Goal: Use online tool/utility: Use online tool/utility

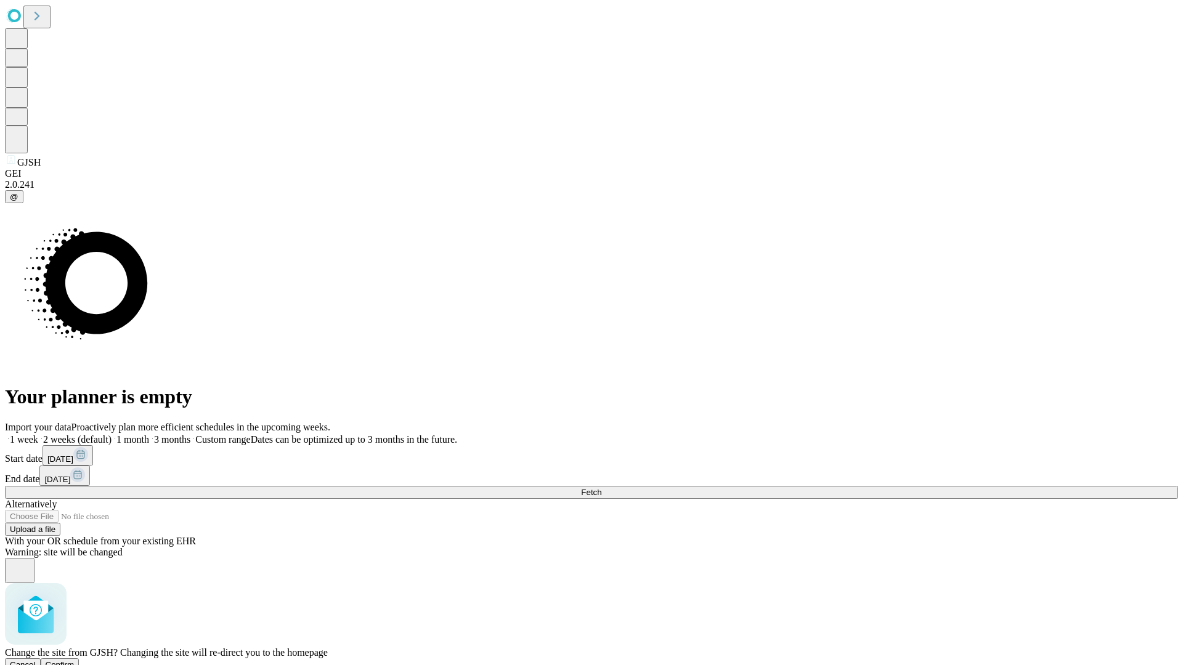
click at [75, 660] on span "Confirm" at bounding box center [60, 664] width 29 height 9
click at [149, 434] on label "1 month" at bounding box center [130, 439] width 38 height 10
click at [601, 488] on span "Fetch" at bounding box center [591, 492] width 20 height 9
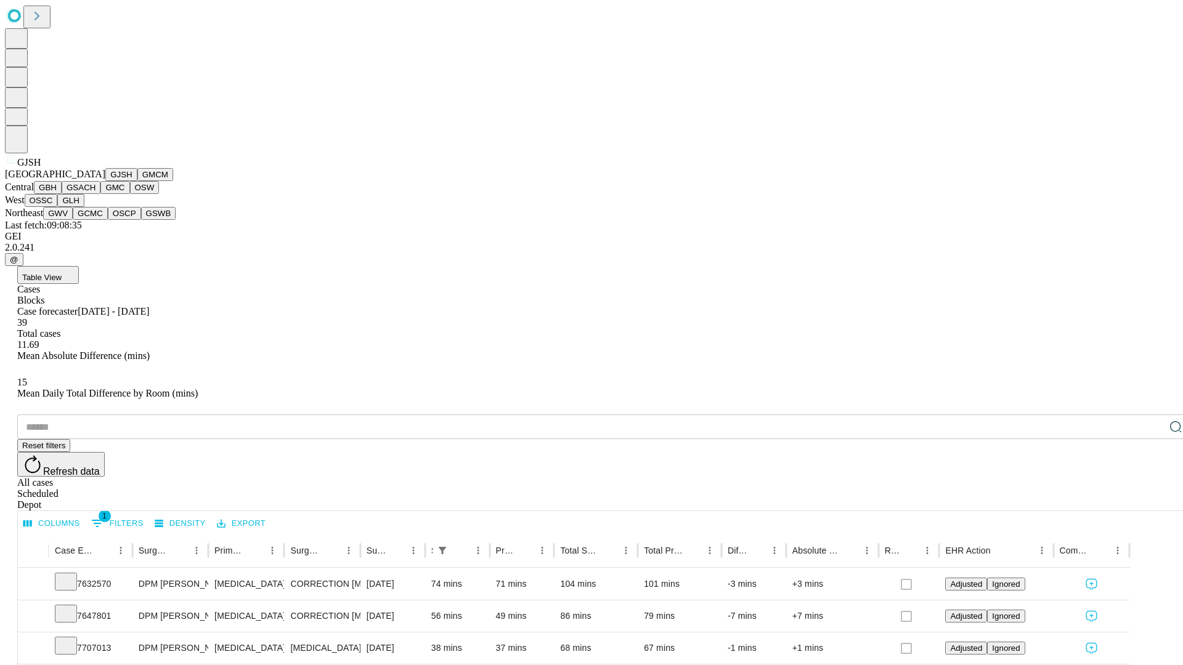
click at [137, 181] on button "GMCM" at bounding box center [155, 174] width 36 height 13
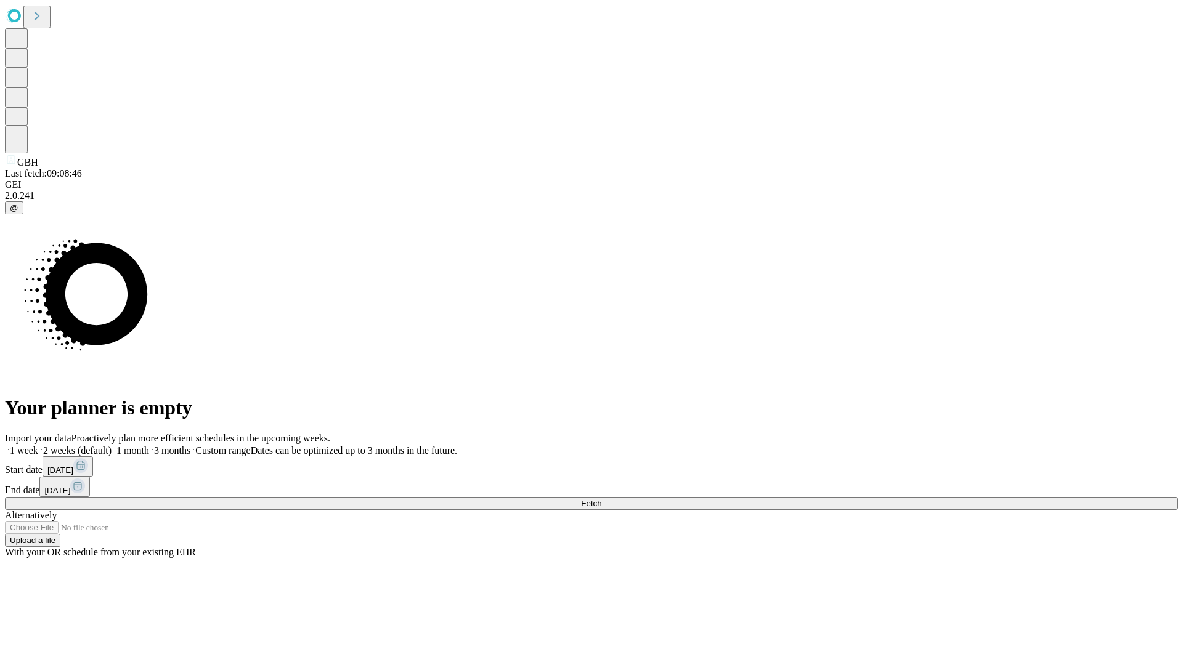
click at [601, 499] on span "Fetch" at bounding box center [591, 503] width 20 height 9
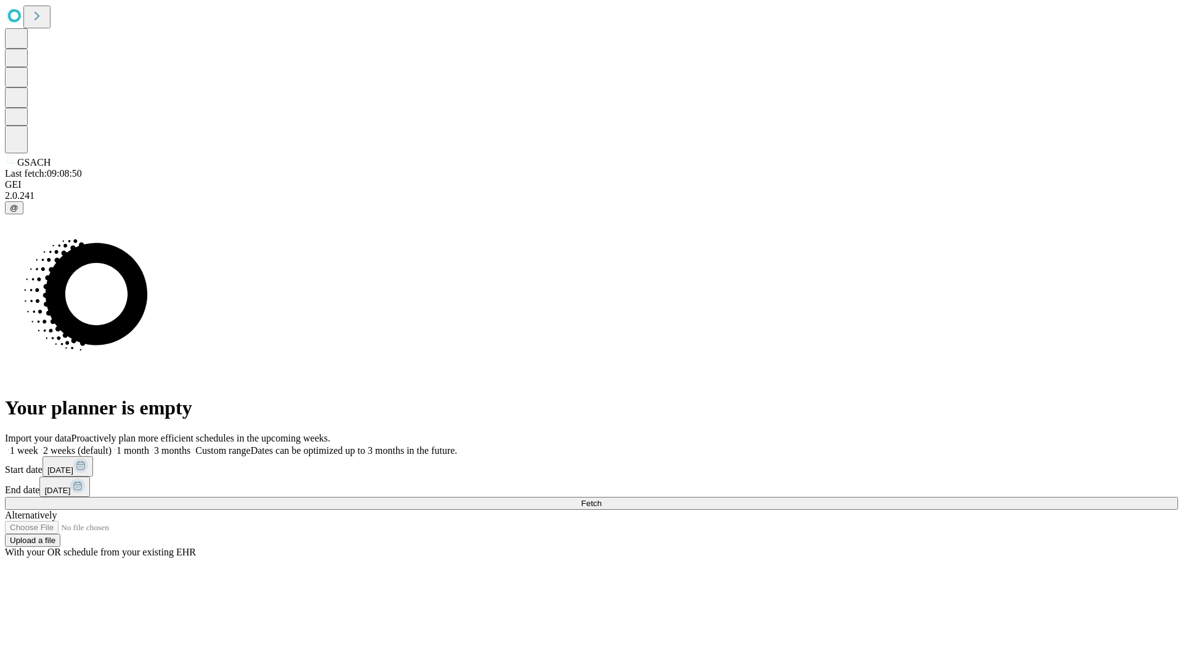
click at [149, 445] on label "1 month" at bounding box center [130, 450] width 38 height 10
click at [601, 499] on span "Fetch" at bounding box center [591, 503] width 20 height 9
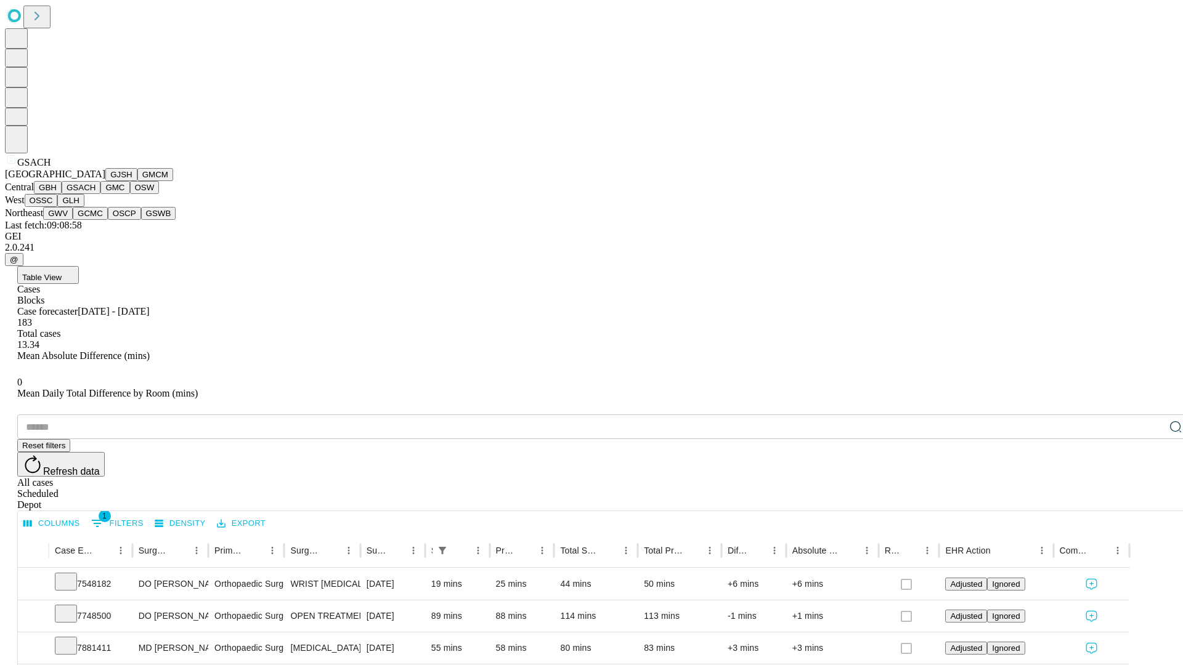
click at [100, 194] on button "GMC" at bounding box center [114, 187] width 29 height 13
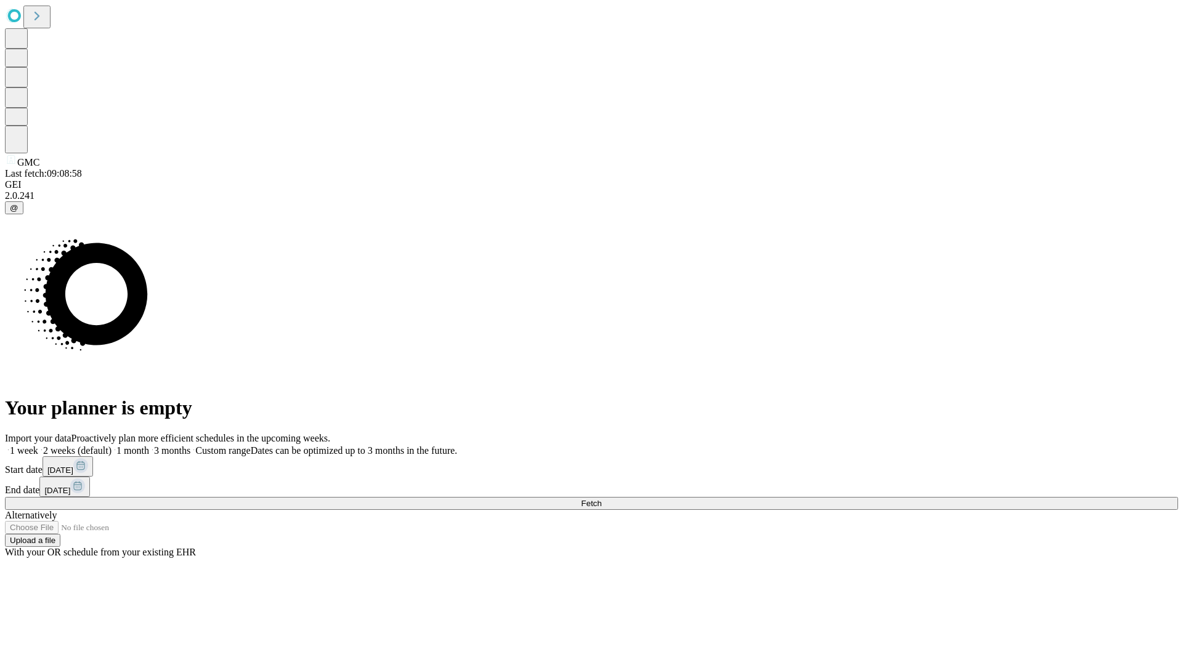
click at [149, 445] on label "1 month" at bounding box center [130, 450] width 38 height 10
click at [601, 499] on span "Fetch" at bounding box center [591, 503] width 20 height 9
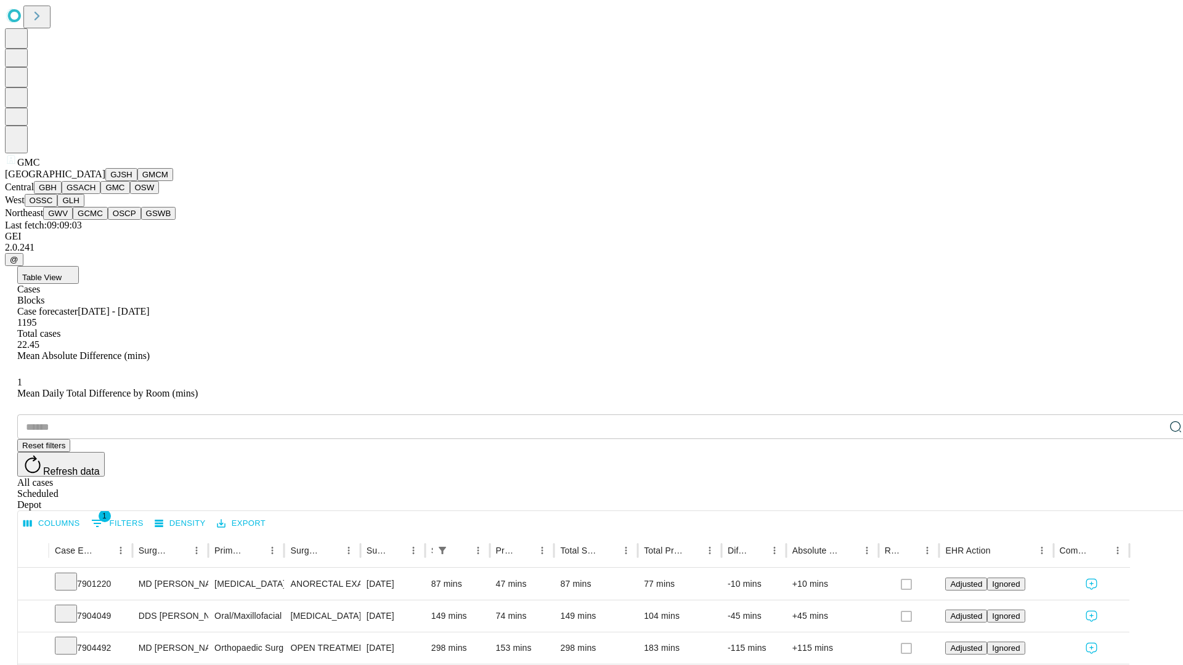
click at [130, 194] on button "OSW" at bounding box center [145, 187] width 30 height 13
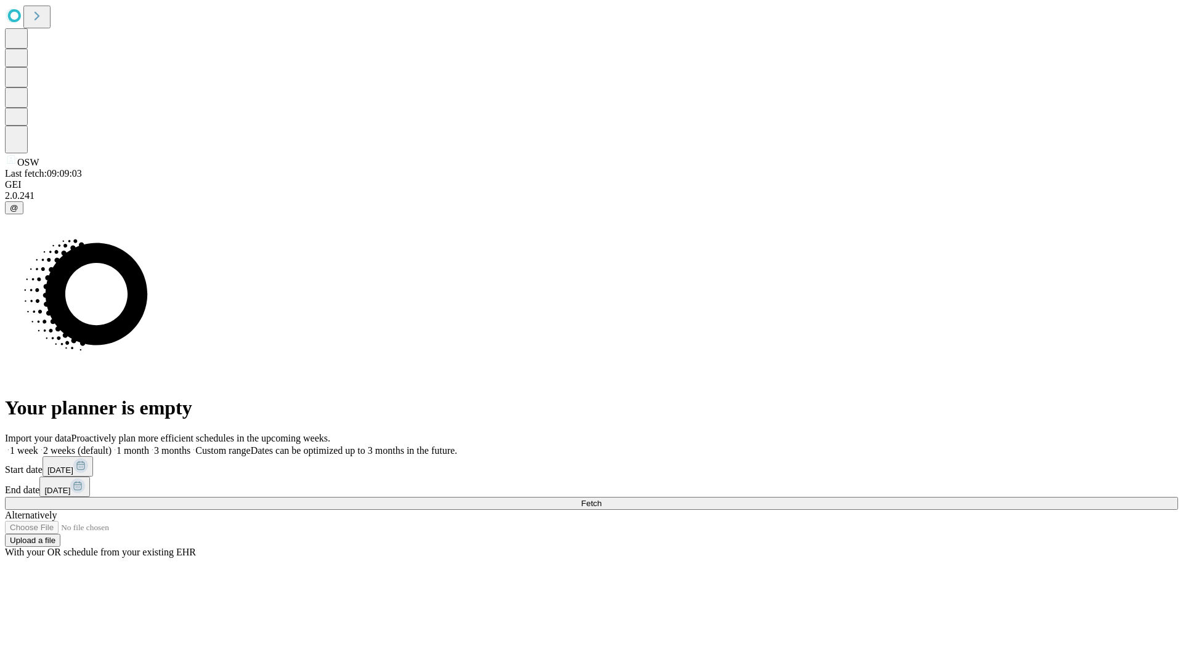
click at [601, 499] on span "Fetch" at bounding box center [591, 503] width 20 height 9
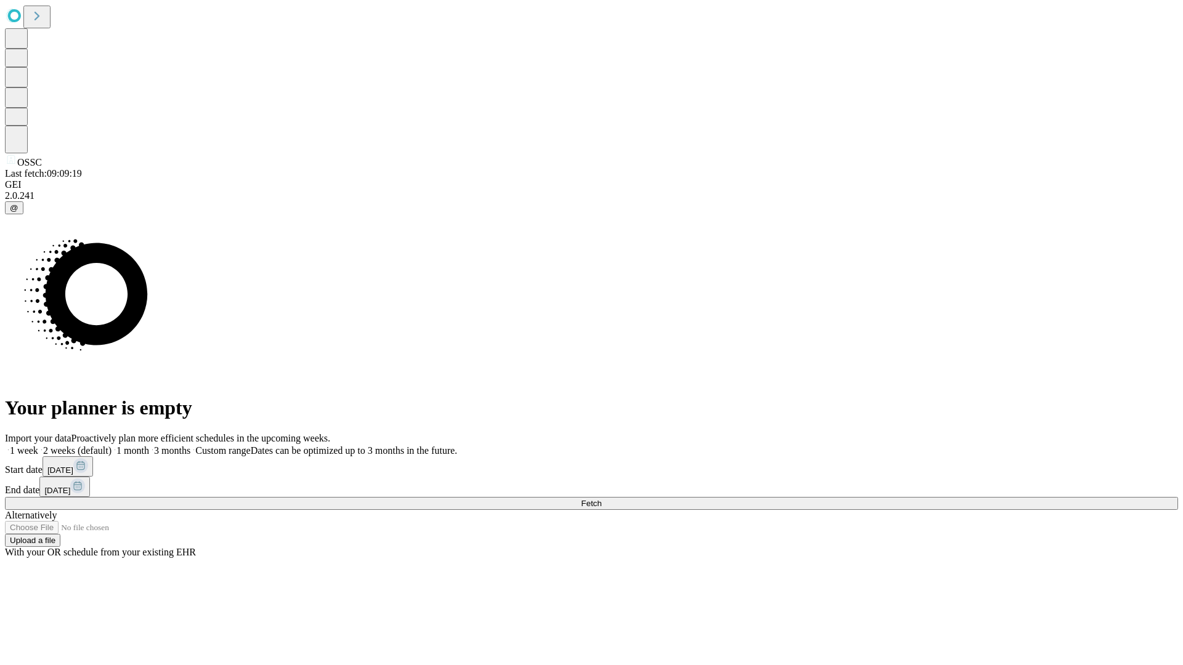
click at [149, 445] on label "1 month" at bounding box center [130, 450] width 38 height 10
click at [601, 499] on span "Fetch" at bounding box center [591, 503] width 20 height 9
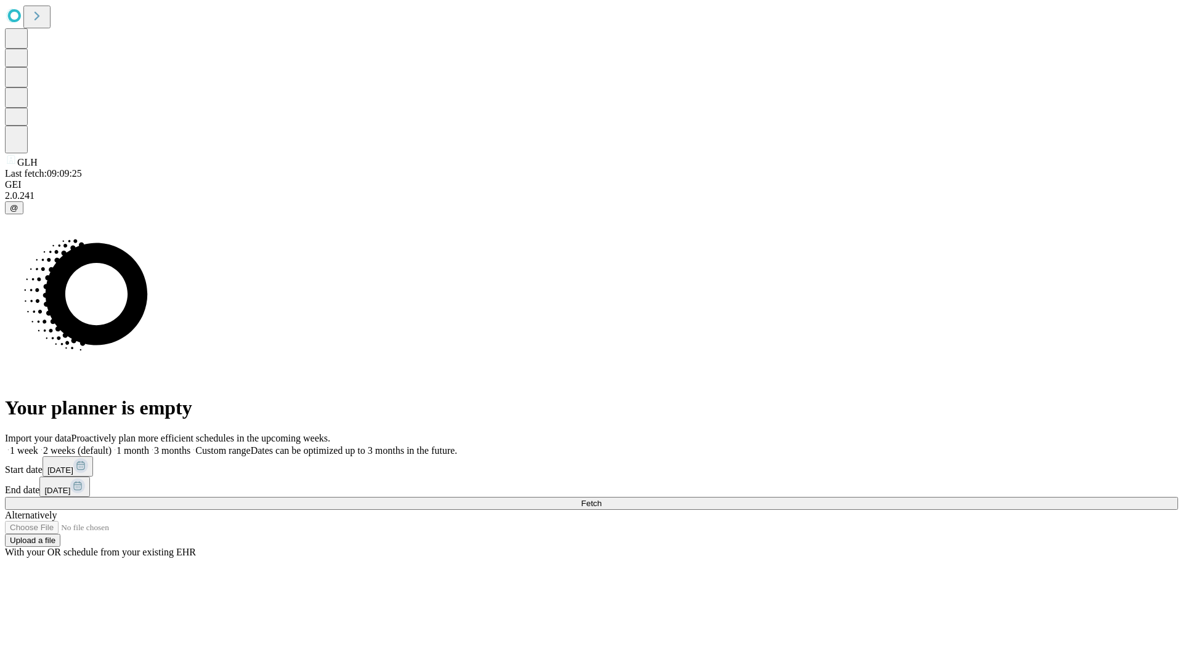
click at [149, 445] on label "1 month" at bounding box center [130, 450] width 38 height 10
click at [601, 499] on span "Fetch" at bounding box center [591, 503] width 20 height 9
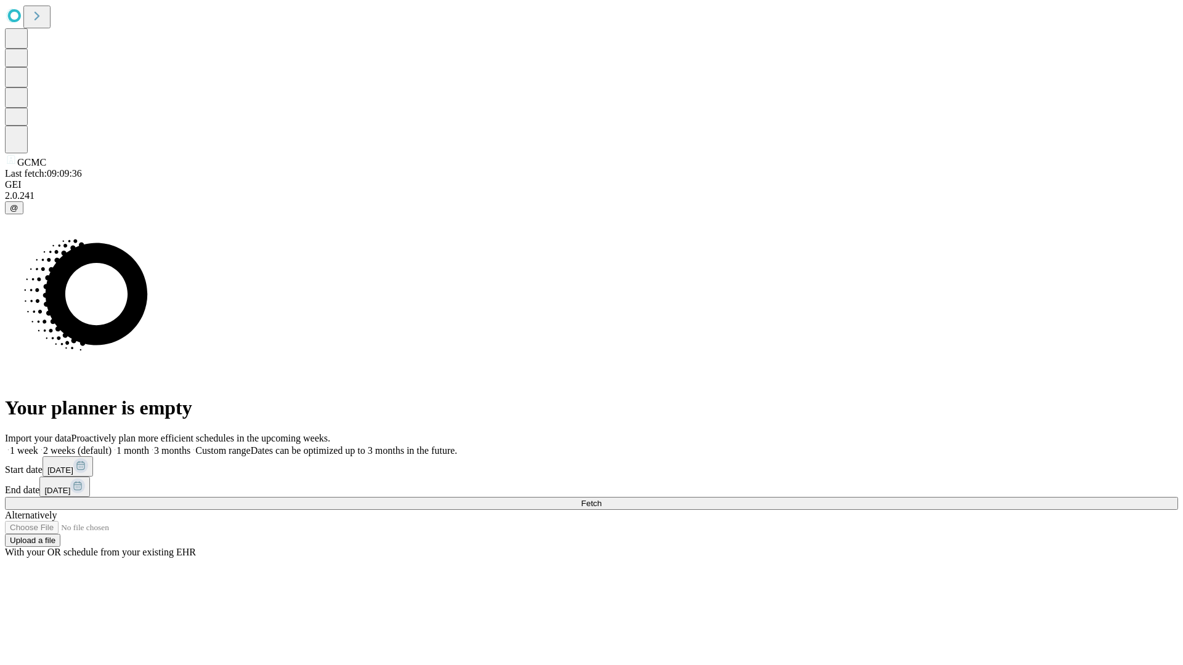
click at [149, 445] on label "1 month" at bounding box center [130, 450] width 38 height 10
click at [601, 499] on span "Fetch" at bounding box center [591, 503] width 20 height 9
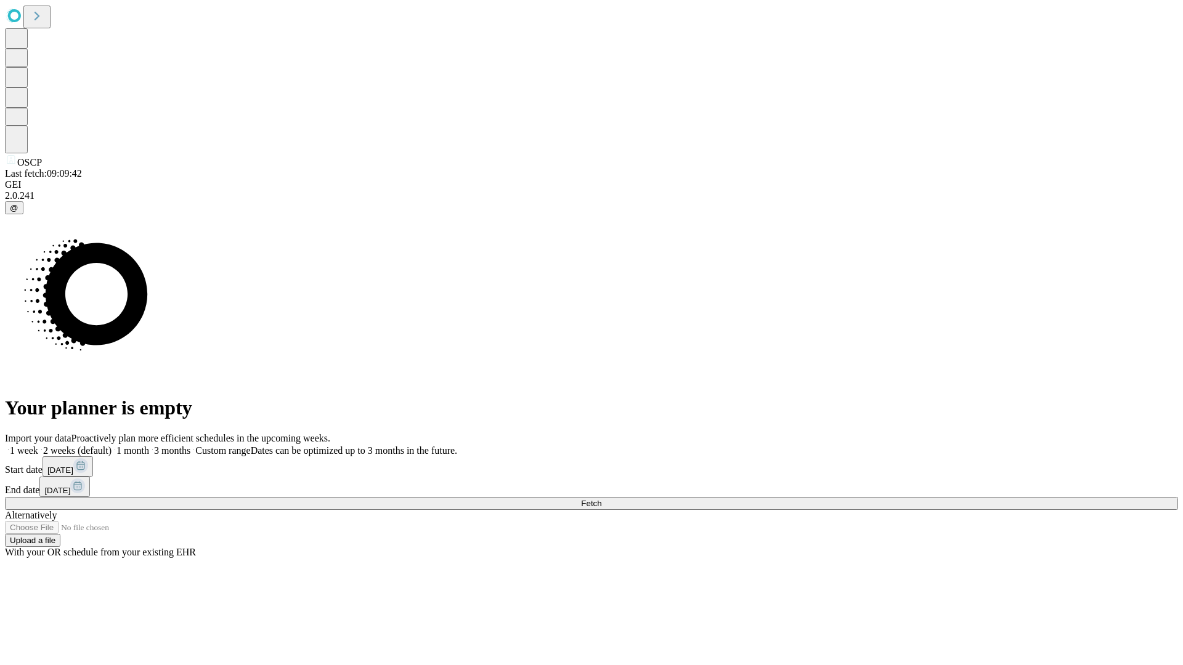
click at [149, 445] on label "1 month" at bounding box center [130, 450] width 38 height 10
click at [601, 499] on span "Fetch" at bounding box center [591, 503] width 20 height 9
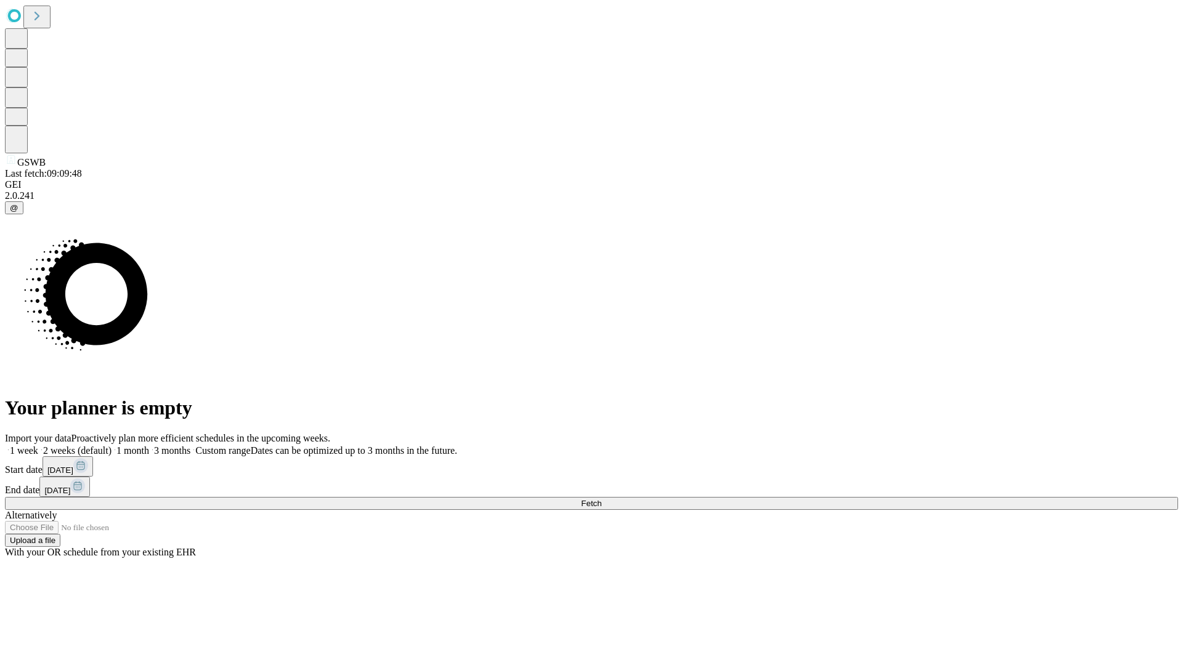
click at [149, 445] on label "1 month" at bounding box center [130, 450] width 38 height 10
click at [601, 499] on span "Fetch" at bounding box center [591, 503] width 20 height 9
